Goal: Transaction & Acquisition: Purchase product/service

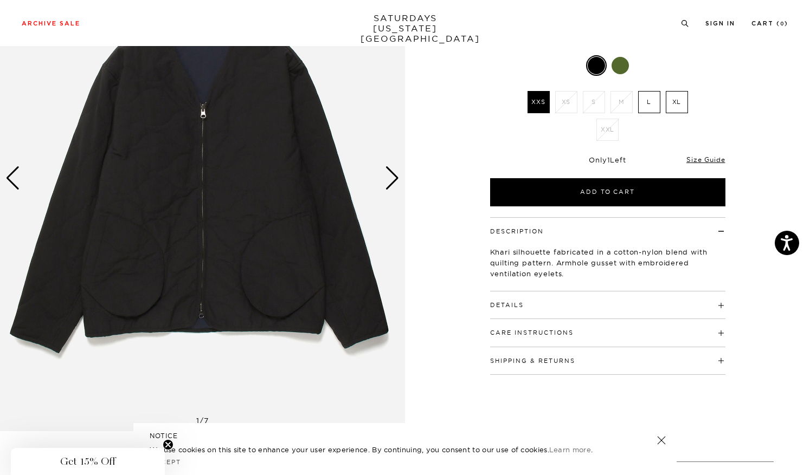
scroll to position [127, 0]
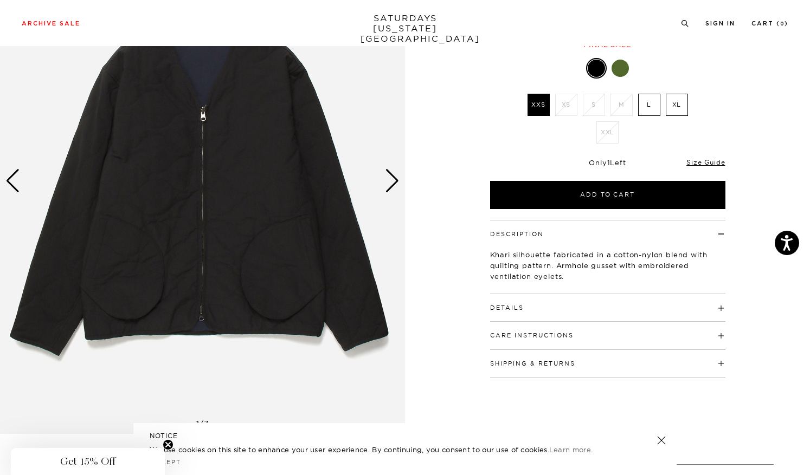
click at [397, 176] on div "Next slide" at bounding box center [392, 181] width 15 height 24
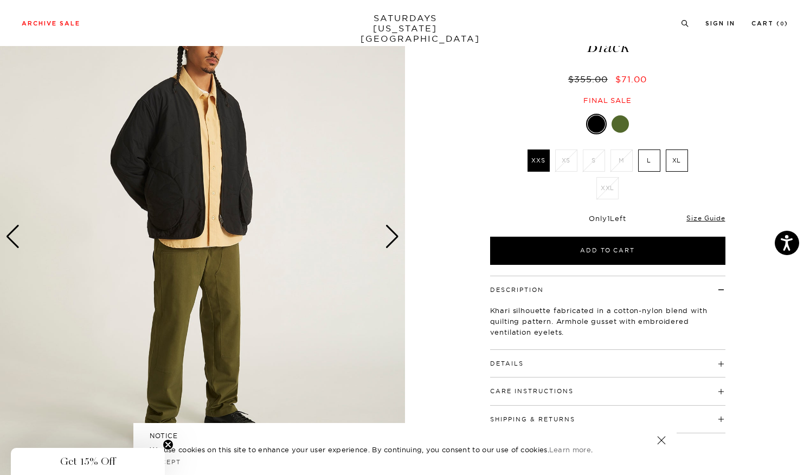
scroll to position [67, 0]
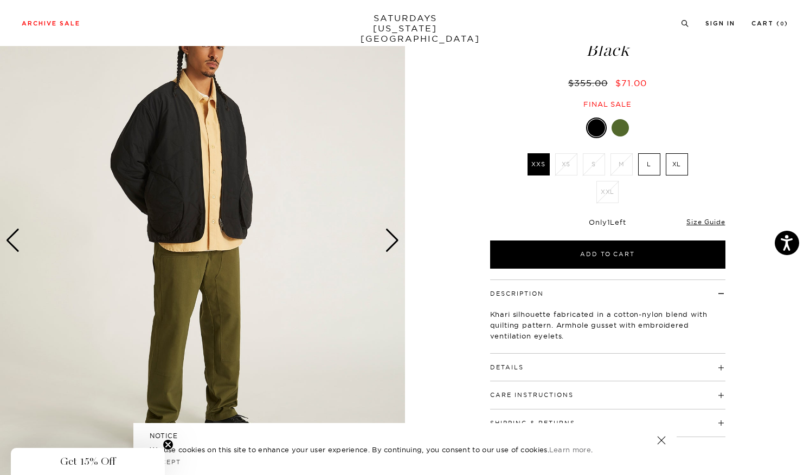
click at [403, 253] on img at bounding box center [202, 241] width 405 height 506
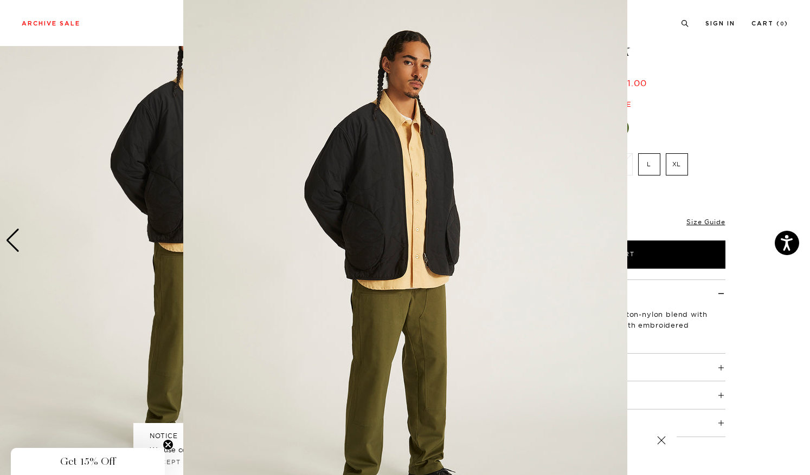
scroll to position [40, 0]
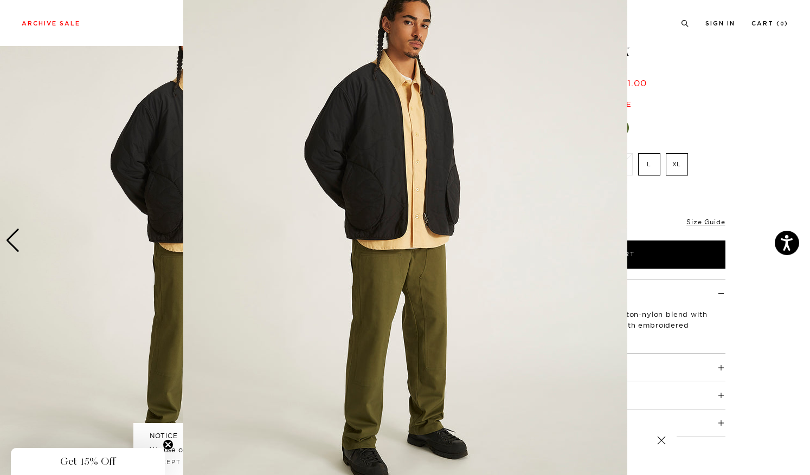
click at [542, 242] on img at bounding box center [405, 237] width 444 height 555
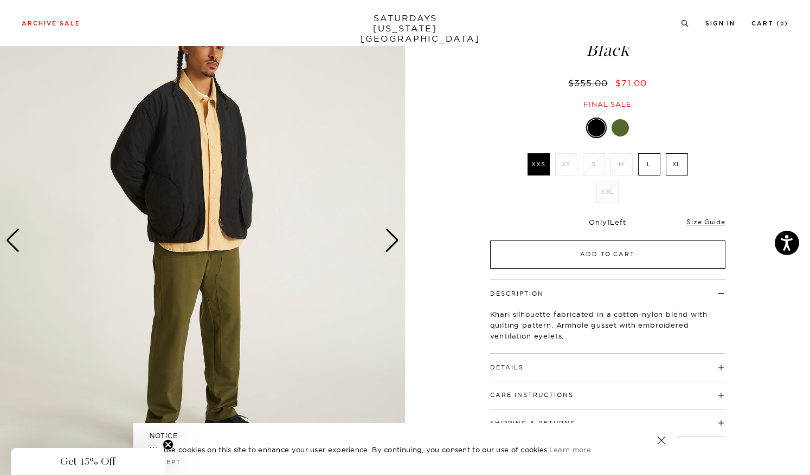
scroll to position [0, 0]
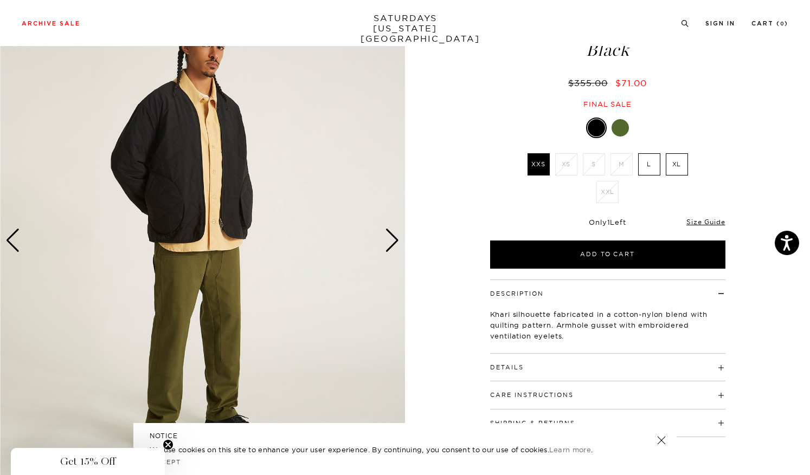
click at [393, 242] on div "Next slide" at bounding box center [392, 241] width 15 height 24
click at [398, 241] on div "Next slide" at bounding box center [392, 241] width 15 height 24
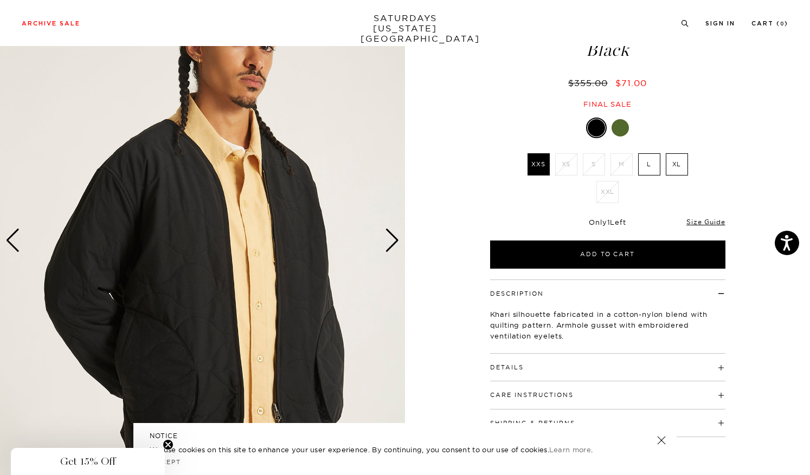
click at [398, 241] on div "Next slide" at bounding box center [392, 241] width 15 height 24
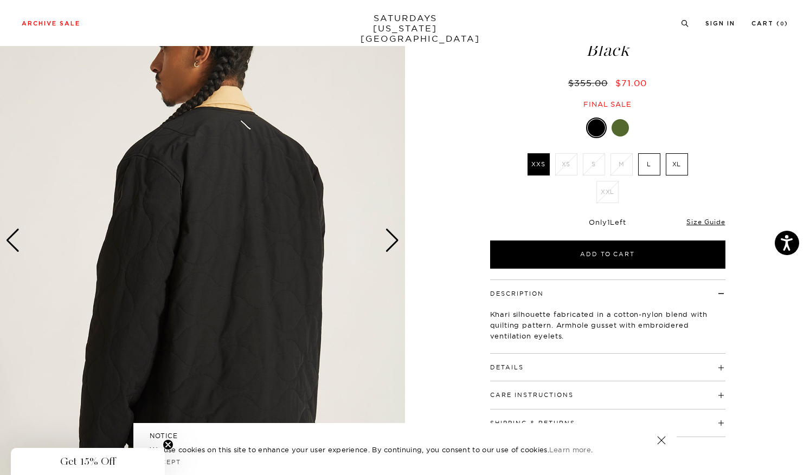
click at [398, 241] on div "Next slide" at bounding box center [392, 241] width 15 height 24
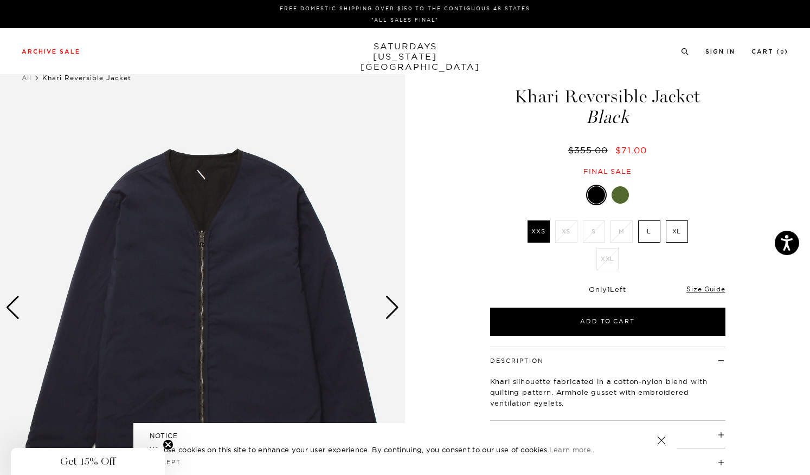
click at [560, 88] on h1 "Khari Reversible Jacket Black" at bounding box center [607, 107] width 239 height 38
drag, startPoint x: 560, startPoint y: 86, endPoint x: 580, endPoint y: 120, distance: 39.3
click at [580, 119] on h1 "Khari Reversible Jacket Black" at bounding box center [607, 107] width 239 height 38
click at [708, 288] on link "Size Guide" at bounding box center [705, 289] width 38 height 8
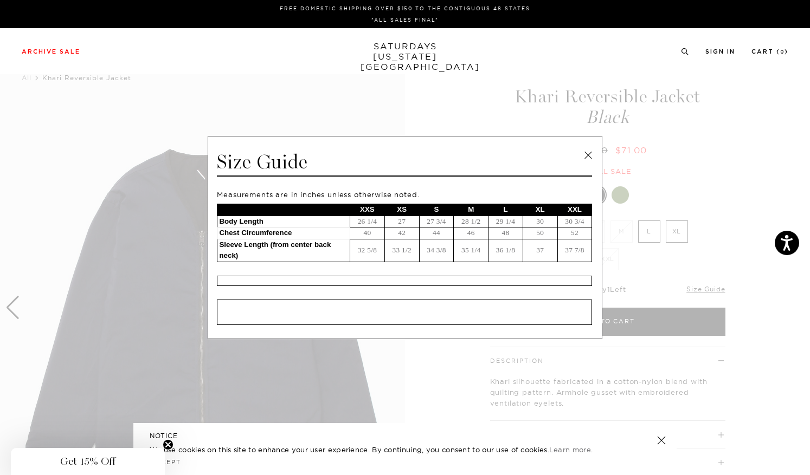
click at [471, 233] on td "46" at bounding box center [471, 234] width 35 height 12
click at [394, 103] on span at bounding box center [401, 237] width 802 height 475
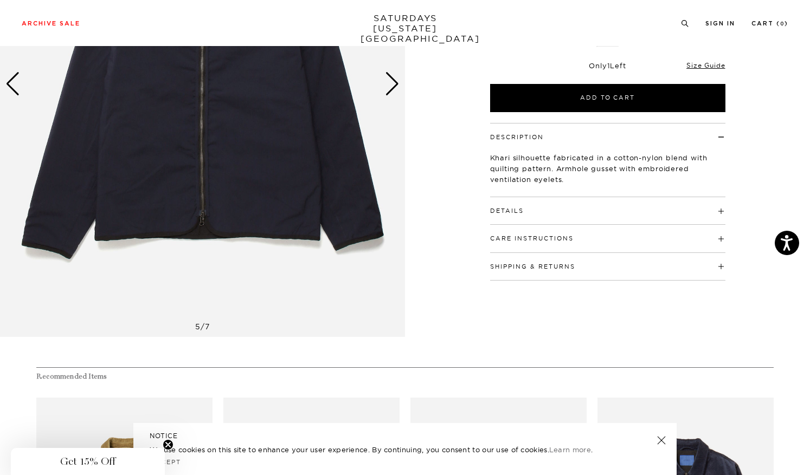
scroll to position [226, 0]
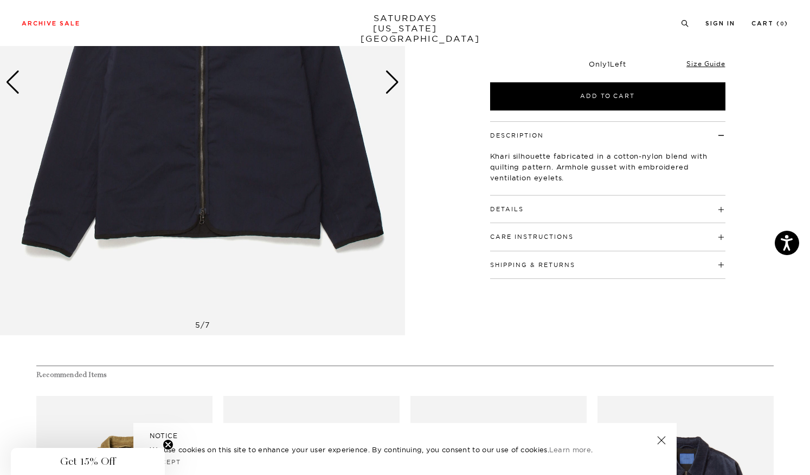
click at [507, 216] on div "Details Shell: 70% Cotton / 27% Nylon / 3% PU Filling: 100% Cotton Lining: 70% …" at bounding box center [607, 210] width 235 height 28
click at [508, 210] on button "Details" at bounding box center [507, 210] width 34 height 6
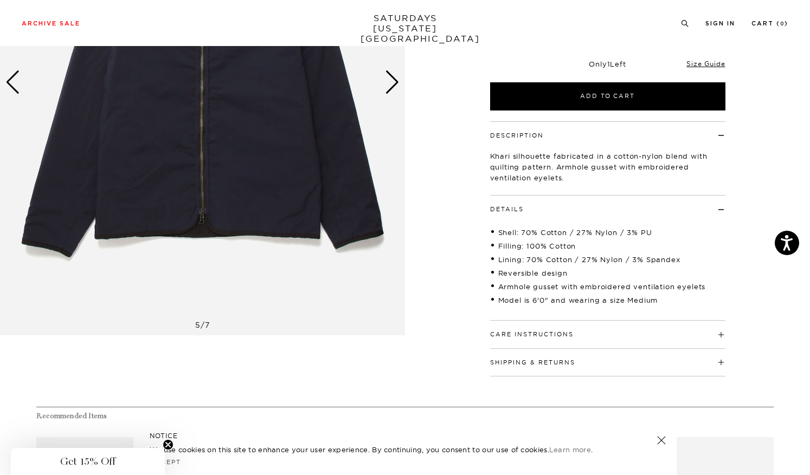
click at [573, 326] on h4 "Care Instructions" at bounding box center [607, 330] width 235 height 18
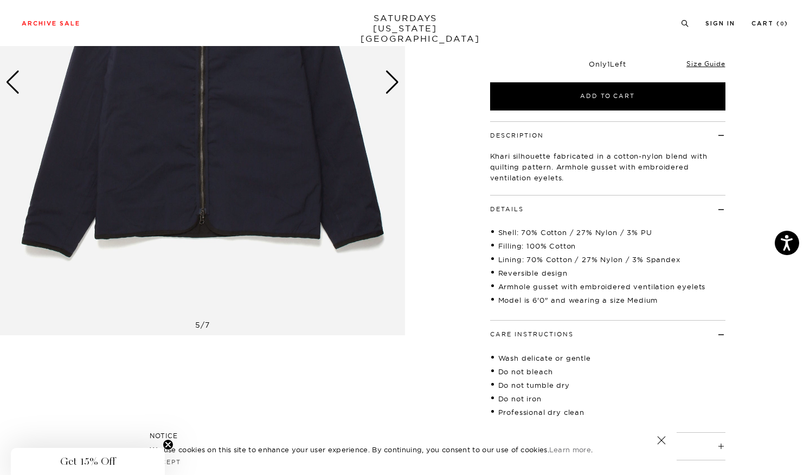
click at [396, 80] on div "Next slide" at bounding box center [392, 82] width 15 height 24
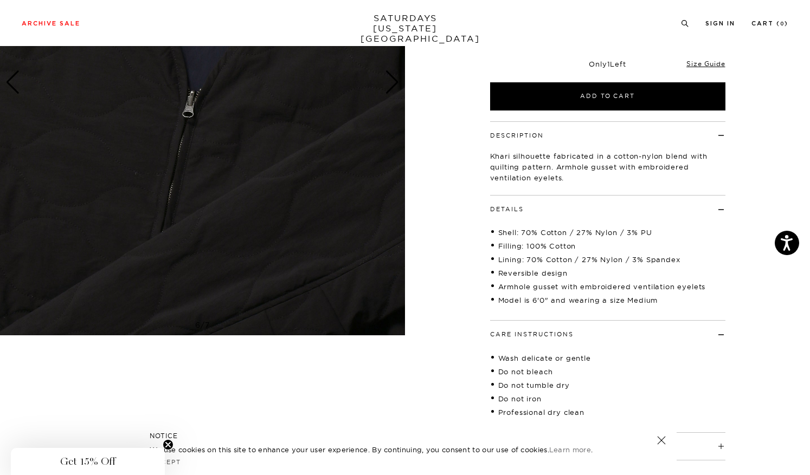
click at [395, 80] on div "Next slide" at bounding box center [392, 82] width 15 height 24
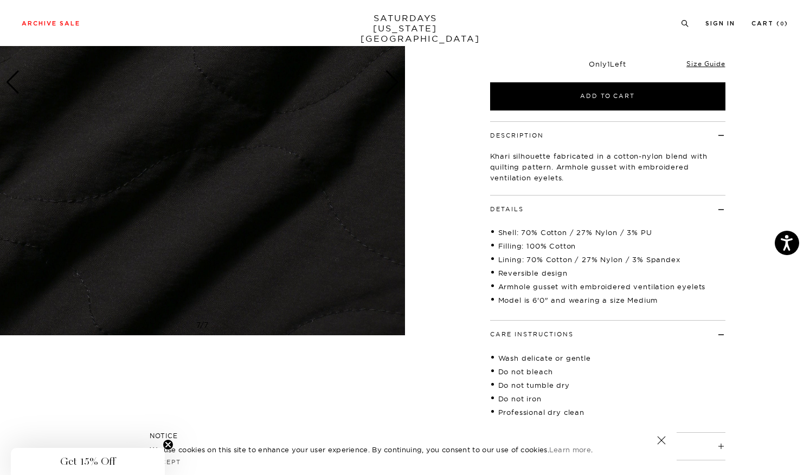
click at [395, 80] on div "Next slide" at bounding box center [392, 82] width 15 height 24
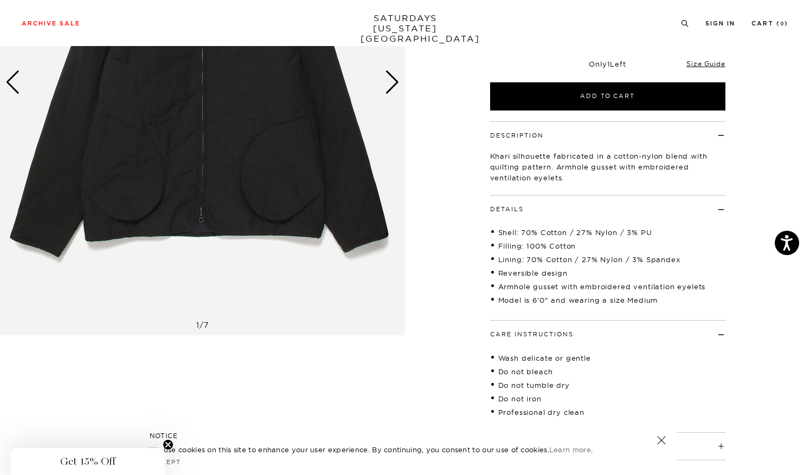
click at [395, 80] on div "Next slide" at bounding box center [392, 82] width 15 height 24
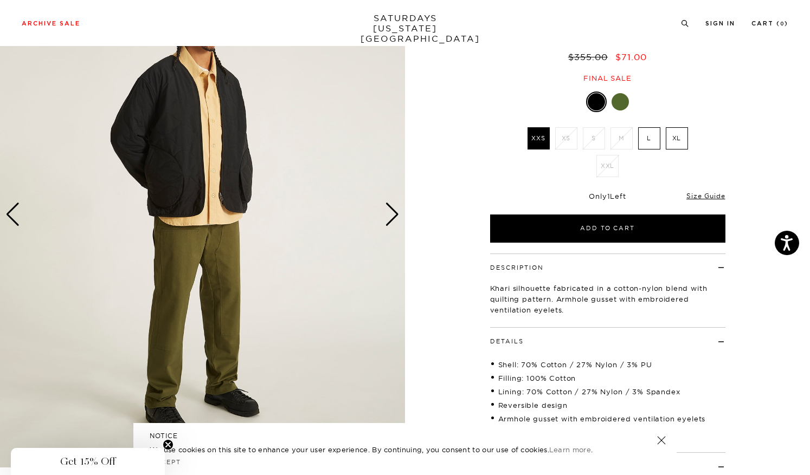
scroll to position [94, 0]
click at [394, 221] on div "Next slide" at bounding box center [392, 214] width 15 height 24
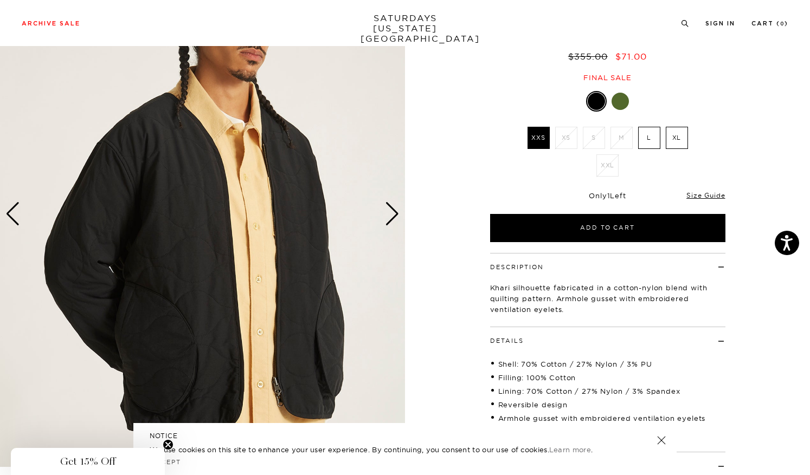
click at [394, 221] on div "Next slide" at bounding box center [392, 214] width 15 height 24
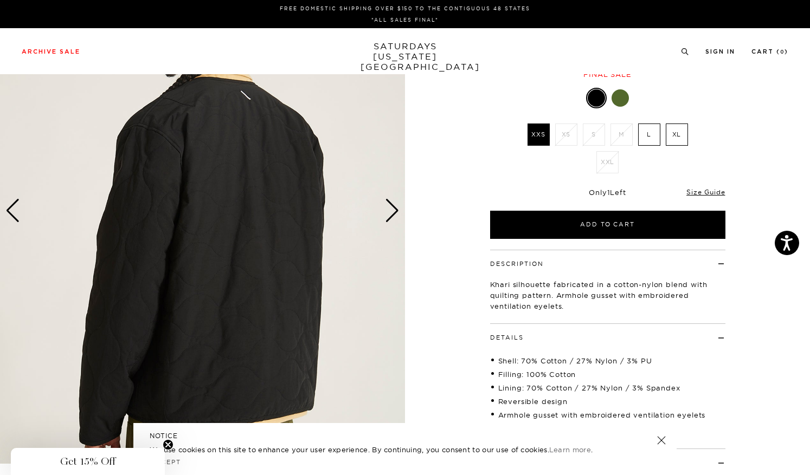
scroll to position [0, 0]
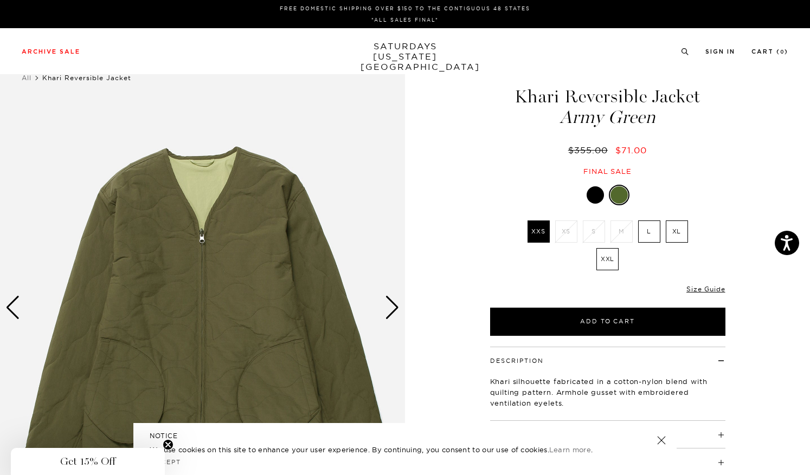
click at [594, 201] on div at bounding box center [595, 195] width 17 height 17
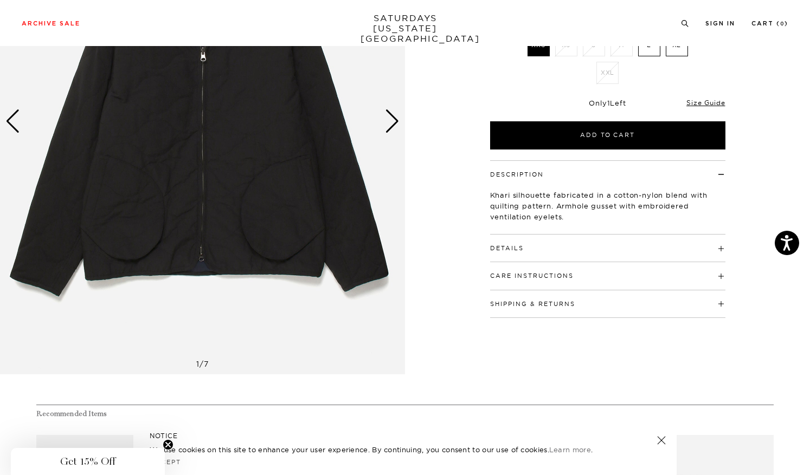
scroll to position [185, 0]
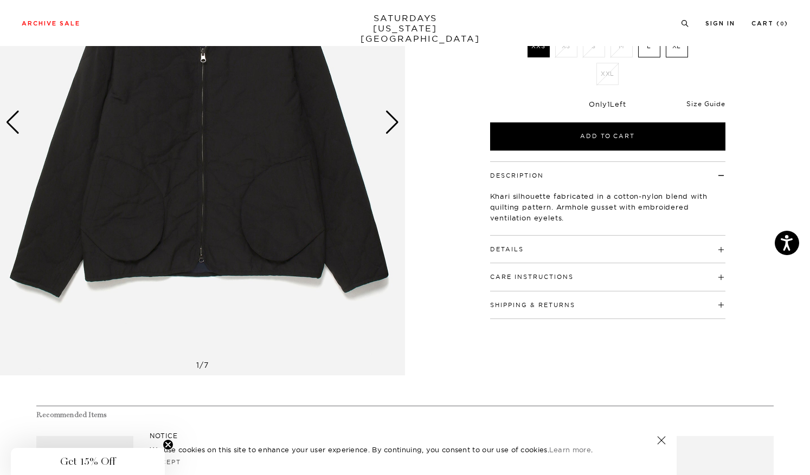
click at [703, 106] on link "Size Guide" at bounding box center [705, 104] width 38 height 8
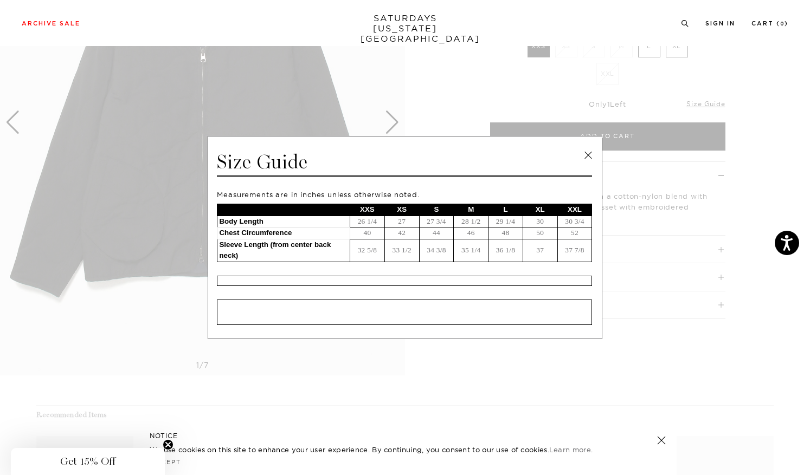
click at [709, 212] on span at bounding box center [401, 237] width 802 height 475
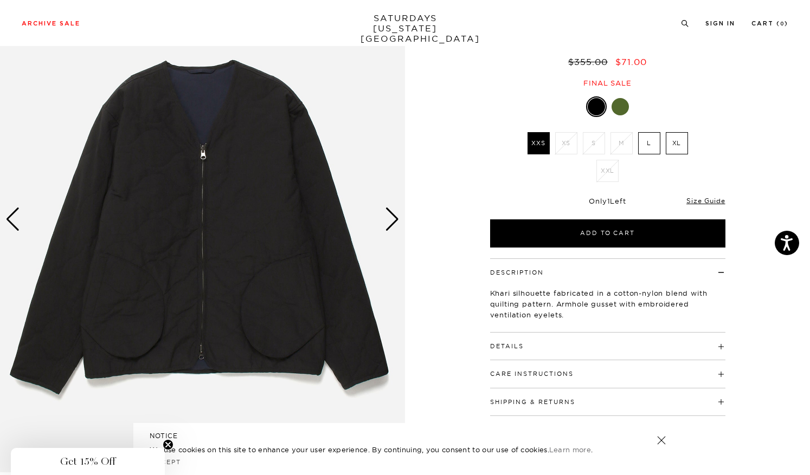
scroll to position [88, 0]
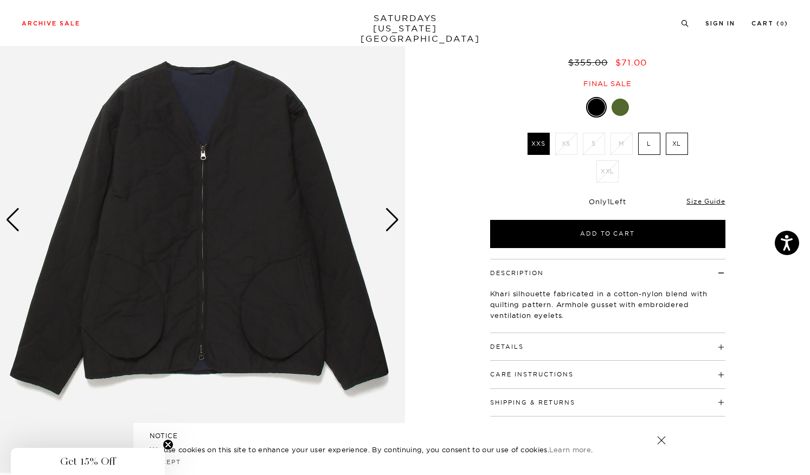
click at [714, 343] on h4 "Details" at bounding box center [607, 342] width 235 height 18
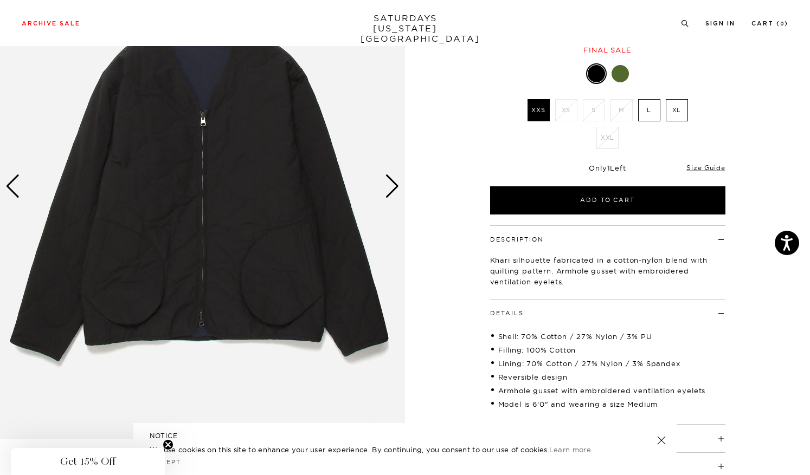
scroll to position [120, 0]
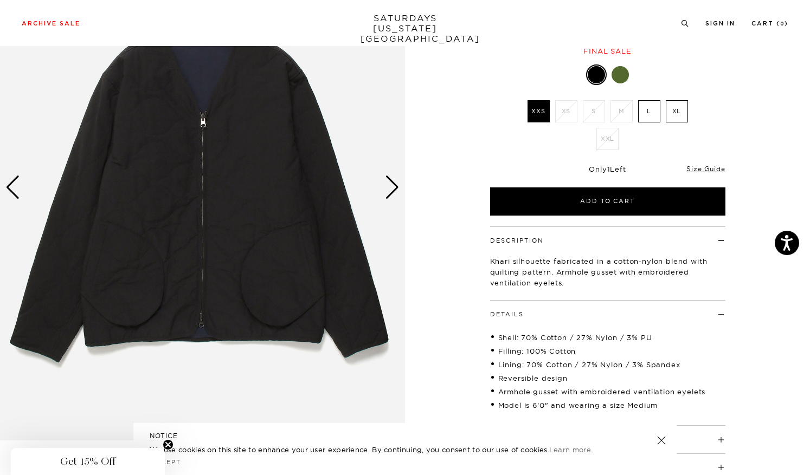
click at [711, 174] on div "Only 1 Left Size Guide" at bounding box center [607, 172] width 235 height 29
click at [709, 170] on link "Size Guide" at bounding box center [705, 169] width 38 height 8
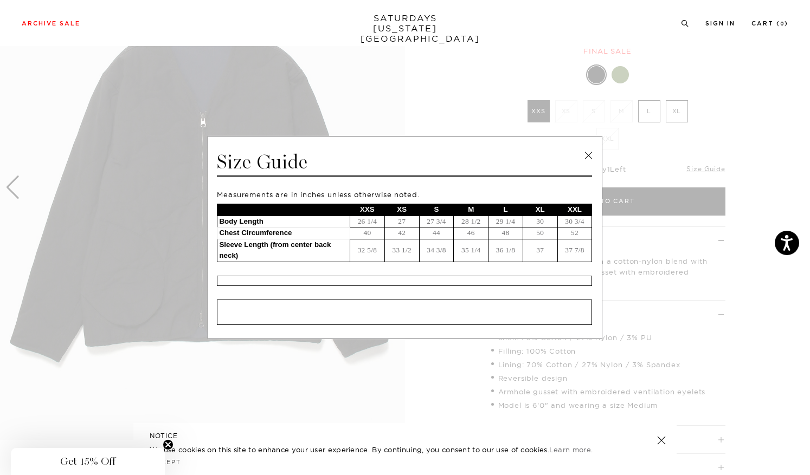
click at [590, 156] on link at bounding box center [588, 155] width 16 height 16
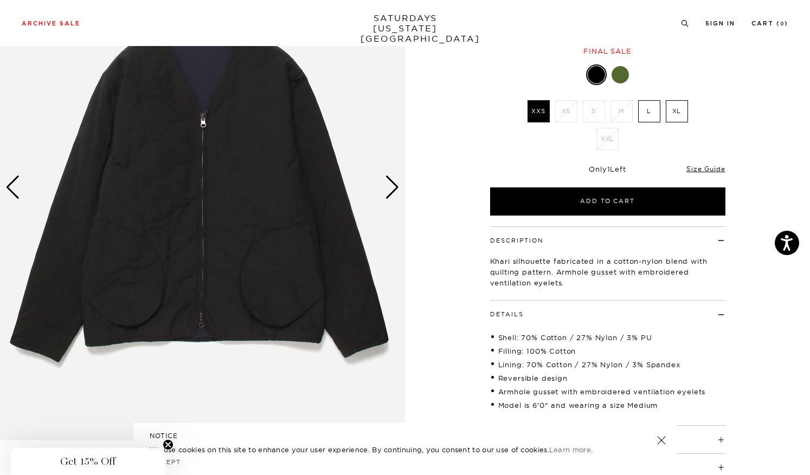
click at [401, 194] on img at bounding box center [202, 187] width 405 height 506
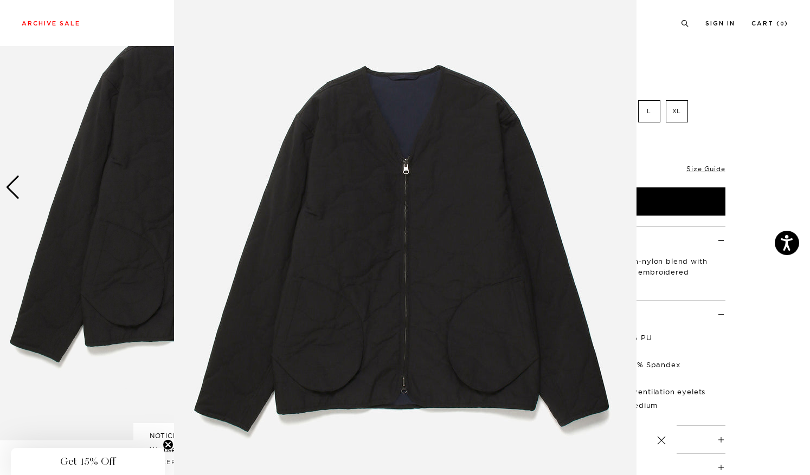
scroll to position [37, 0]
click at [711, 220] on figure at bounding box center [405, 237] width 810 height 475
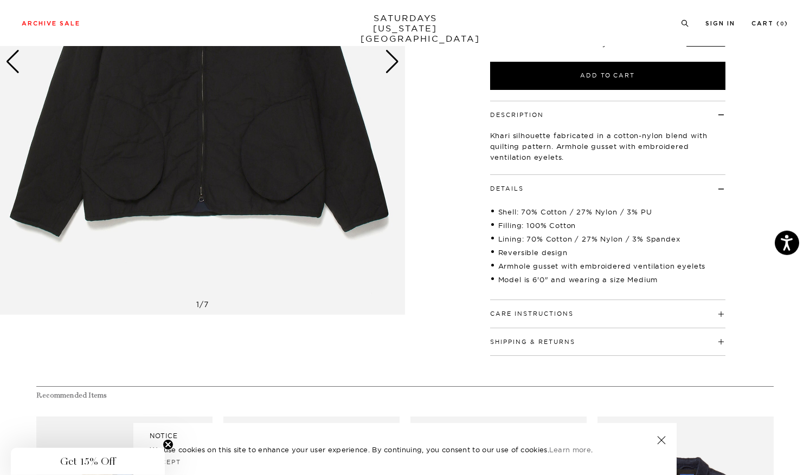
scroll to position [0, 0]
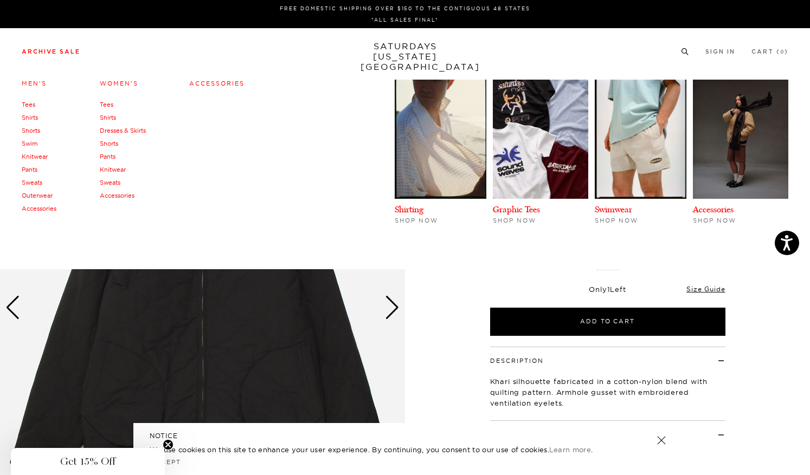
click at [38, 193] on link "Outerwear" at bounding box center [37, 196] width 31 height 8
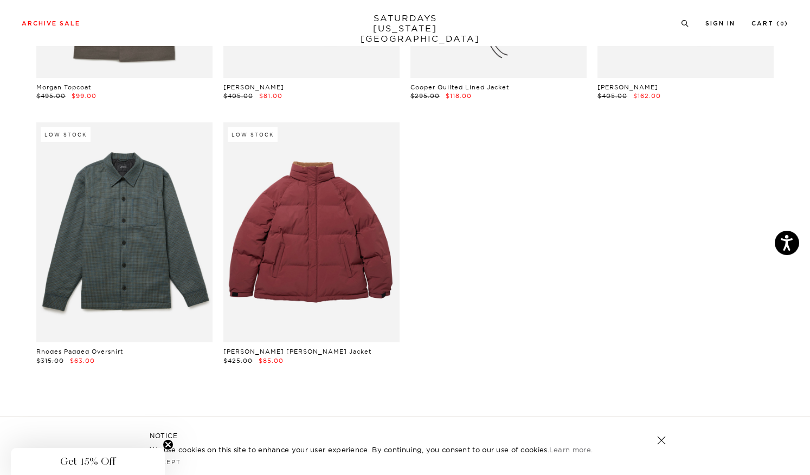
scroll to position [1951, 0]
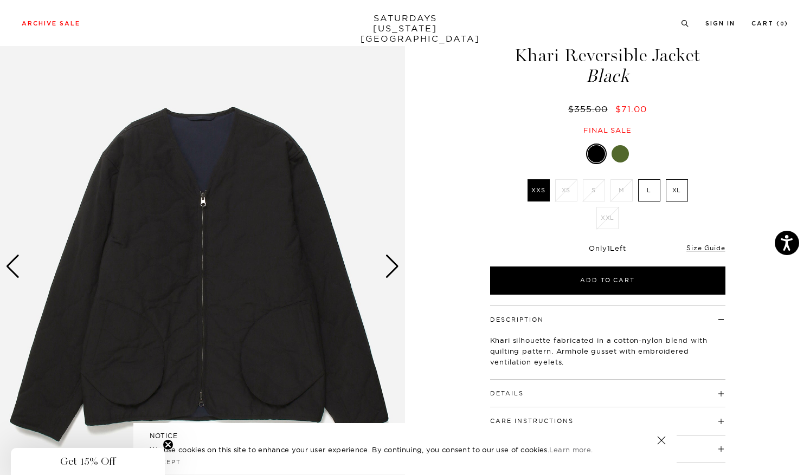
scroll to position [39, 0]
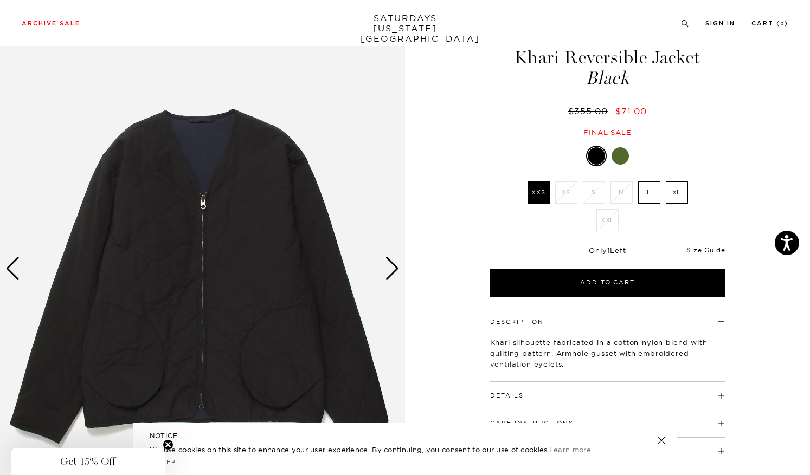
click at [391, 274] on div "Next slide" at bounding box center [392, 269] width 15 height 24
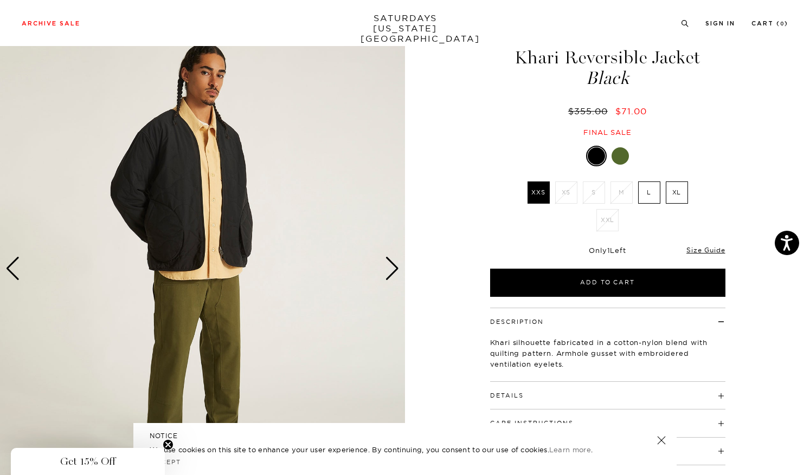
click at [391, 274] on div "Next slide" at bounding box center [392, 269] width 15 height 24
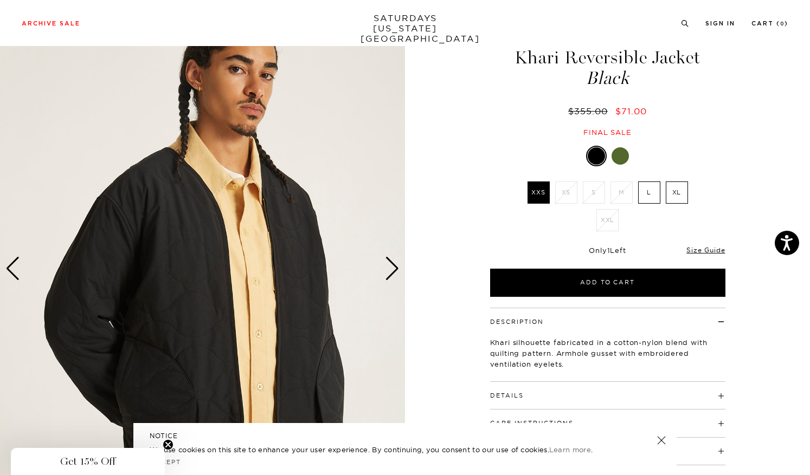
click at [391, 274] on div "Next slide" at bounding box center [392, 269] width 15 height 24
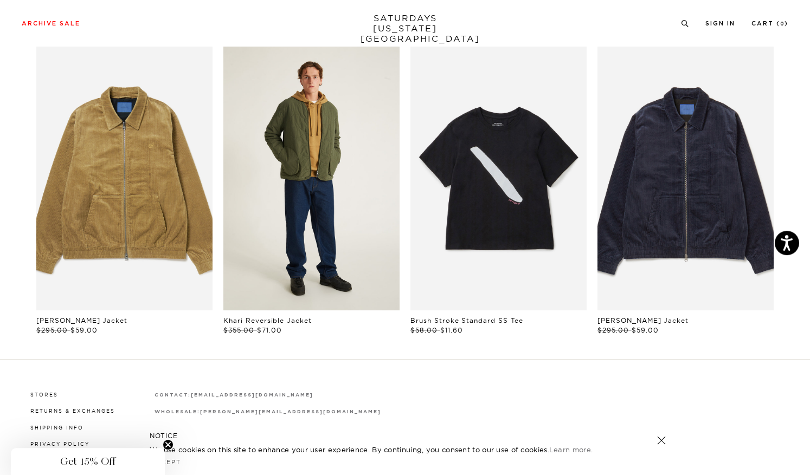
scroll to position [0, 0]
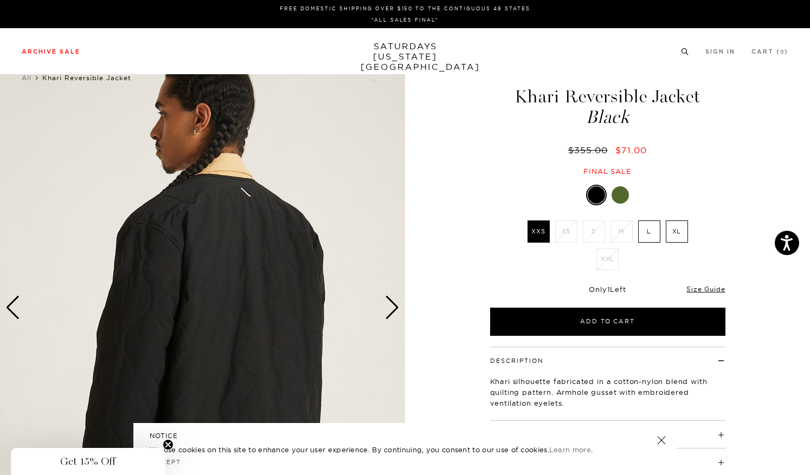
click at [685, 54] on icon at bounding box center [685, 51] width 8 height 7
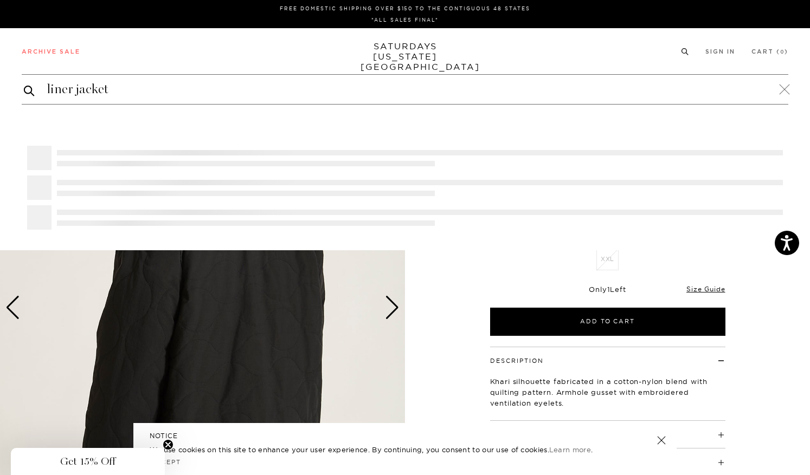
type input "liner jacket"
click at [24, 84] on button "submit" at bounding box center [29, 90] width 11 height 13
